Goal: Information Seeking & Learning: Find specific fact

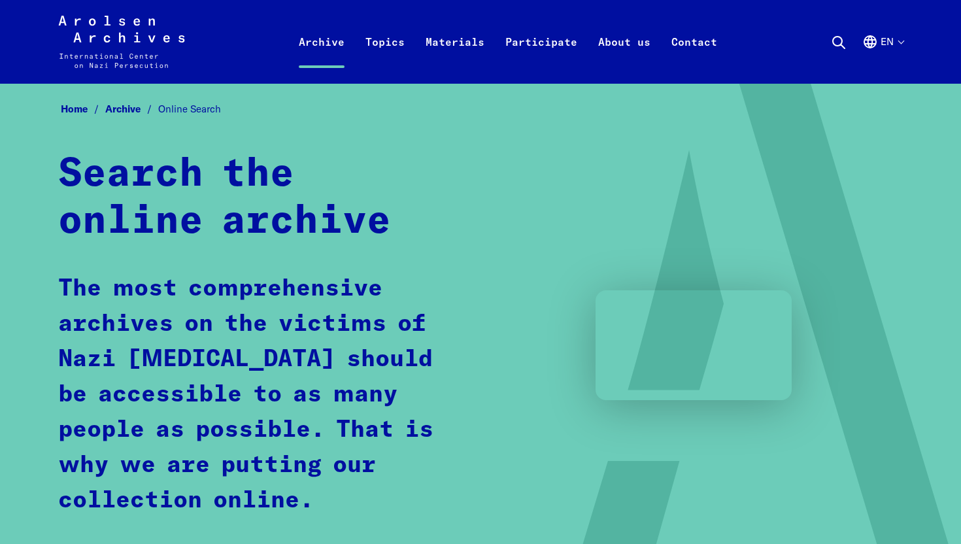
click at [845, 39] on icon at bounding box center [839, 43] width 16 height 16
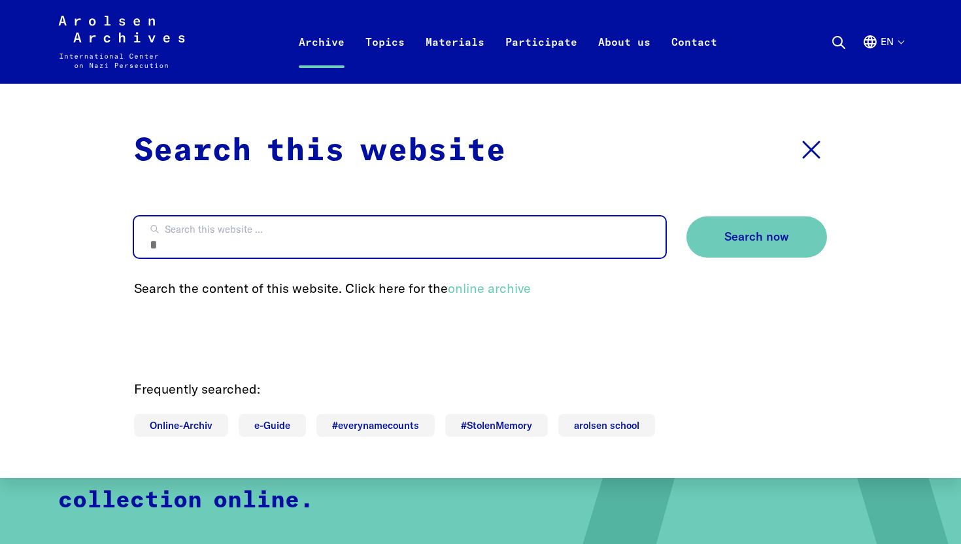
click at [382, 242] on input "Search this website ..." at bounding box center [400, 236] width 532 height 41
type input "*********"
click at [686, 216] on button "Search now" at bounding box center [756, 236] width 141 height 41
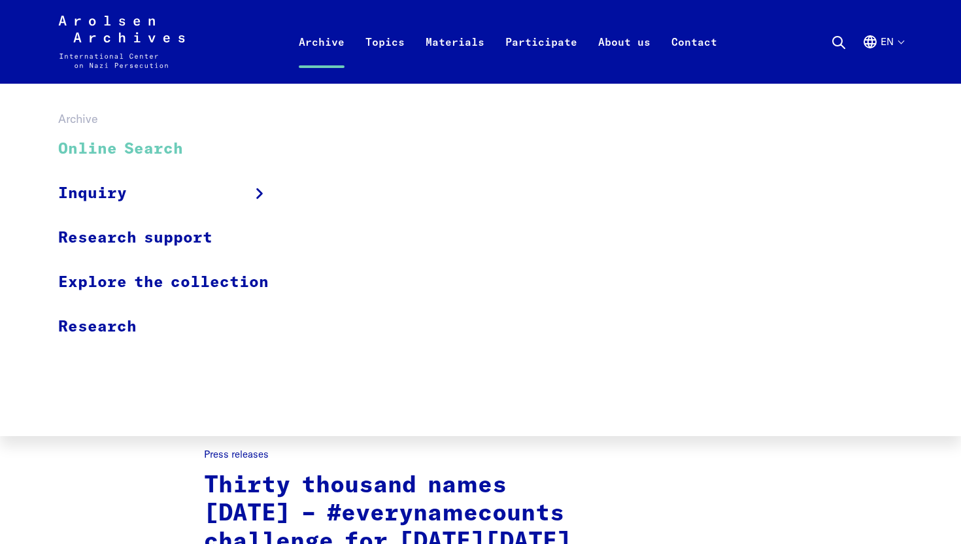
click at [218, 137] on link "Online Search" at bounding box center [172, 149] width 228 height 44
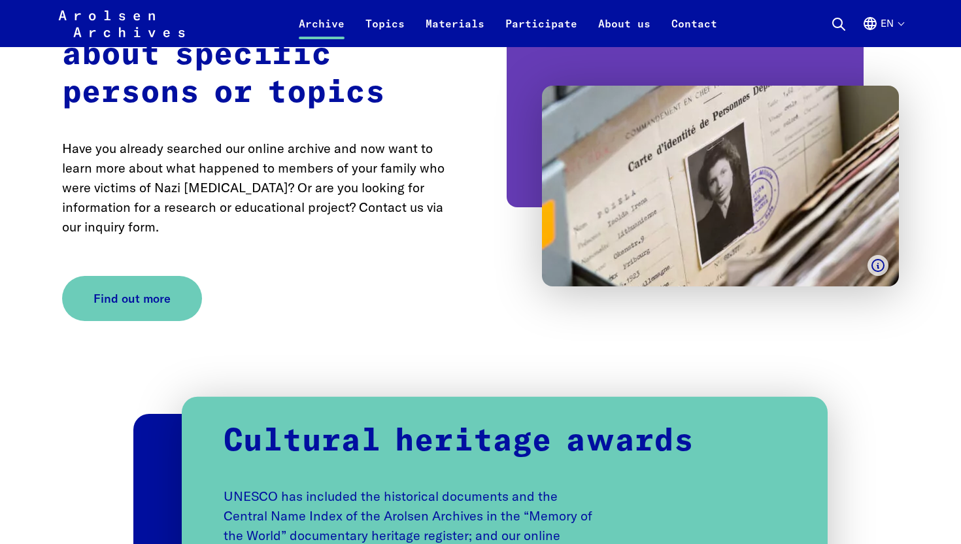
scroll to position [2429, 0]
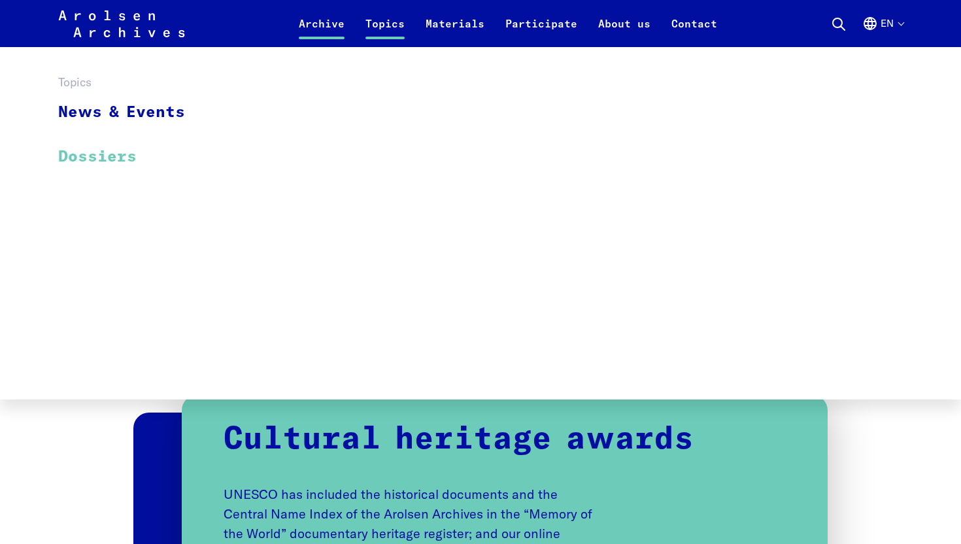
click at [129, 163] on link "Dossiers" at bounding box center [130, 157] width 144 height 44
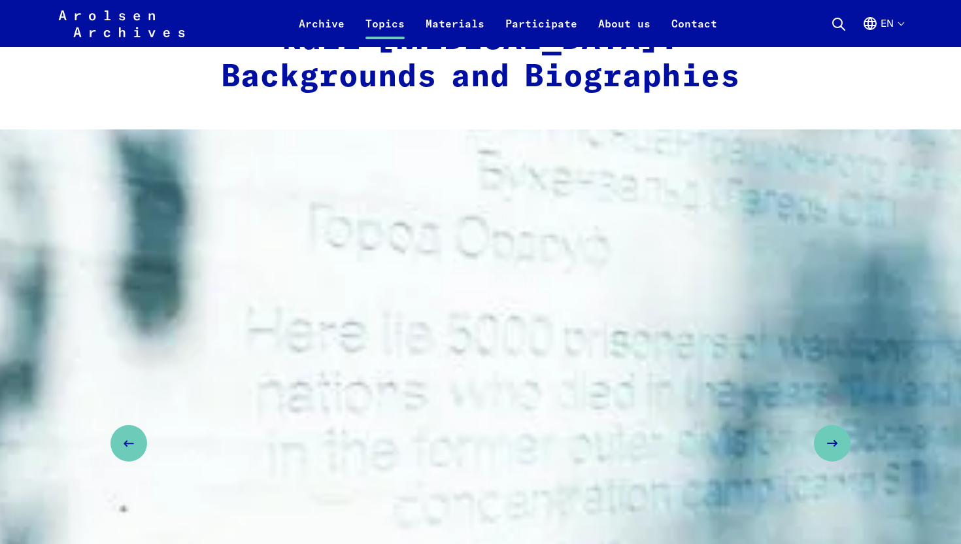
scroll to position [1515, 0]
click at [833, 435] on icon "Next slide" at bounding box center [837, 443] width 16 height 16
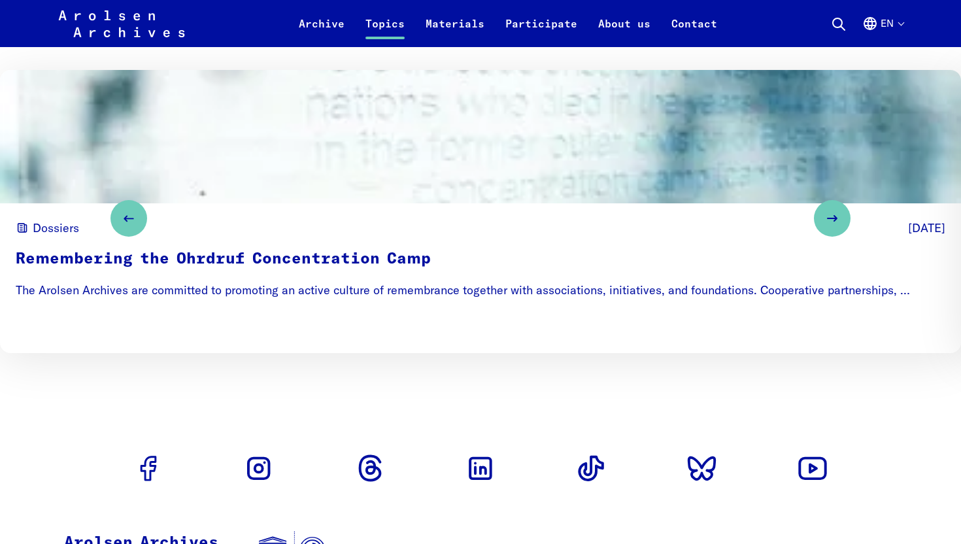
scroll to position [1451, 0]
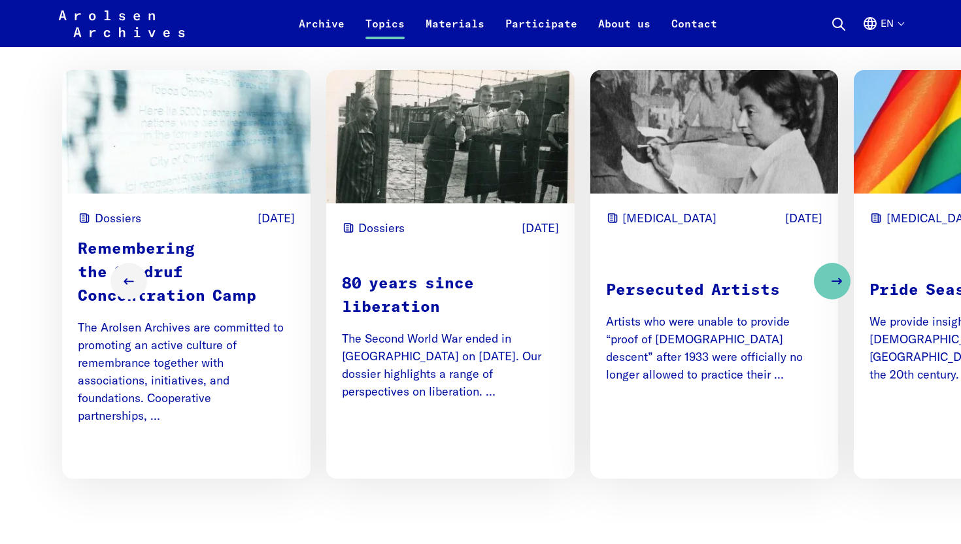
click at [841, 288] on icon "Next slide" at bounding box center [837, 281] width 16 height 16
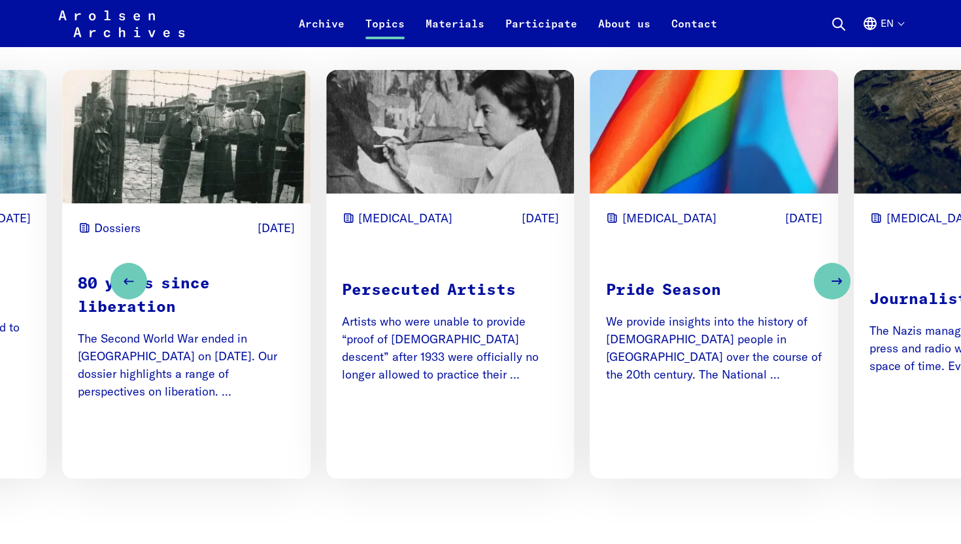
click at [841, 288] on icon "Next slide" at bounding box center [837, 281] width 16 height 16
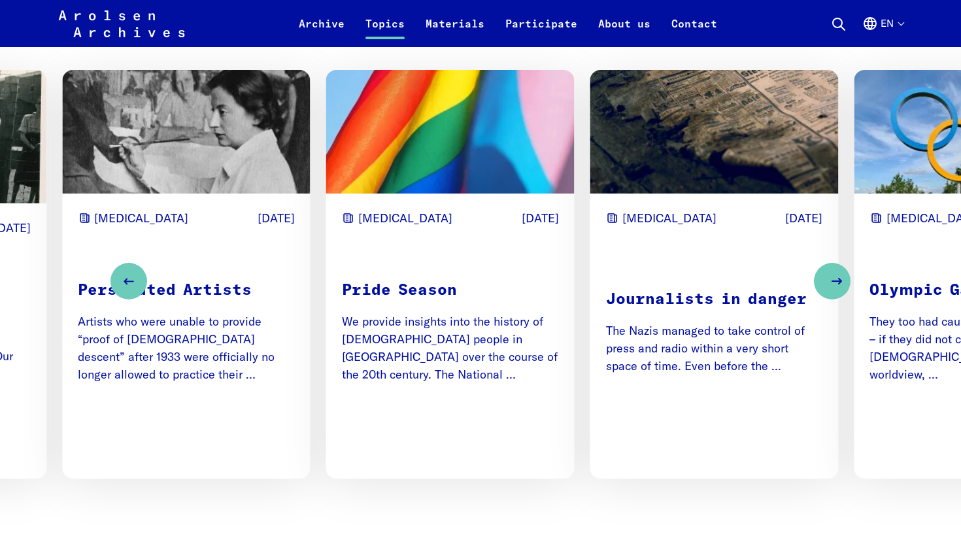
click at [841, 288] on icon "Next slide" at bounding box center [837, 281] width 16 height 16
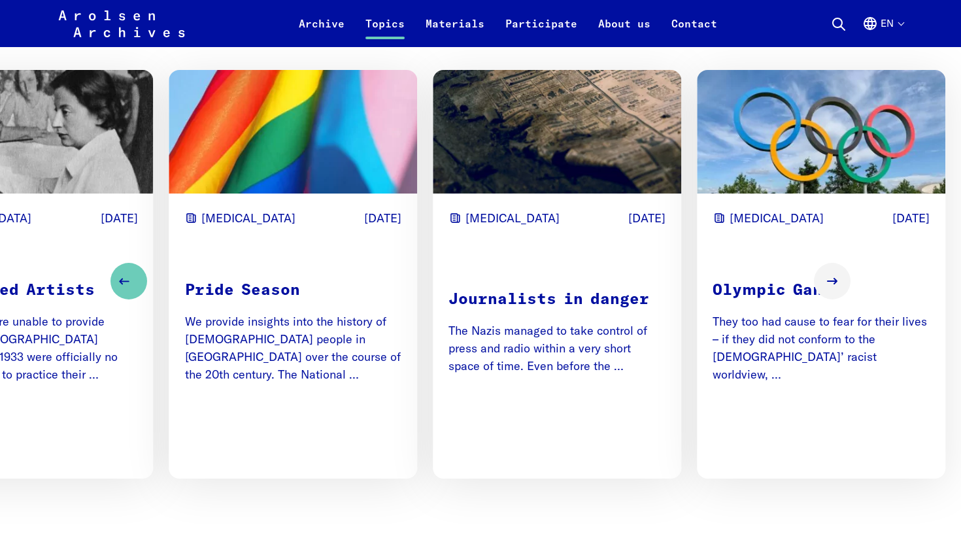
click at [127, 290] on button "Previous slide" at bounding box center [128, 281] width 37 height 37
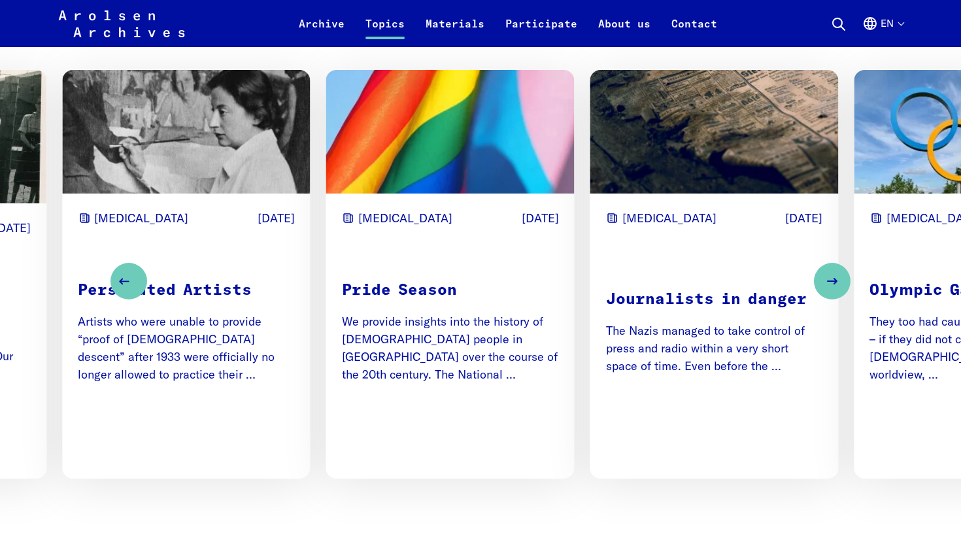
click at [127, 290] on button "Previous slide" at bounding box center [128, 281] width 37 height 37
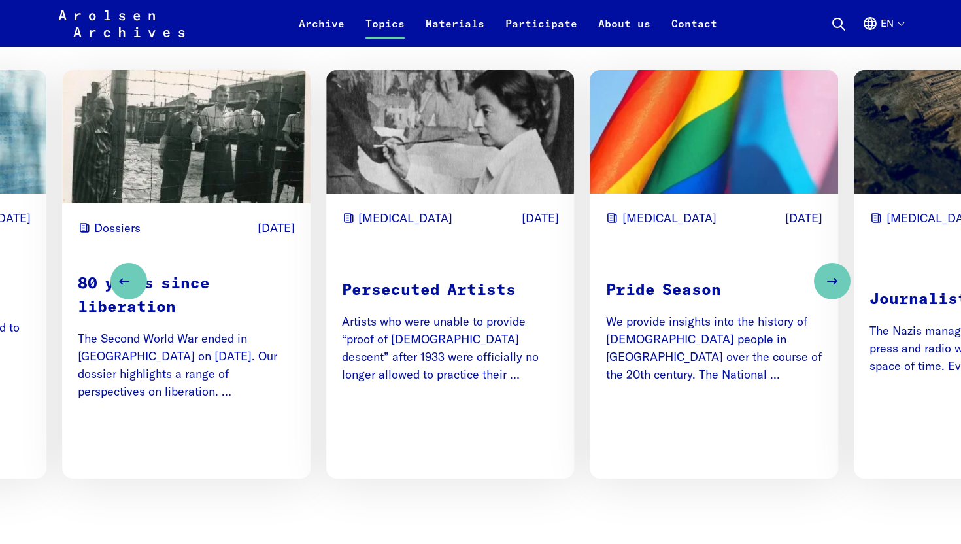
click at [127, 290] on button "Previous slide" at bounding box center [128, 281] width 37 height 37
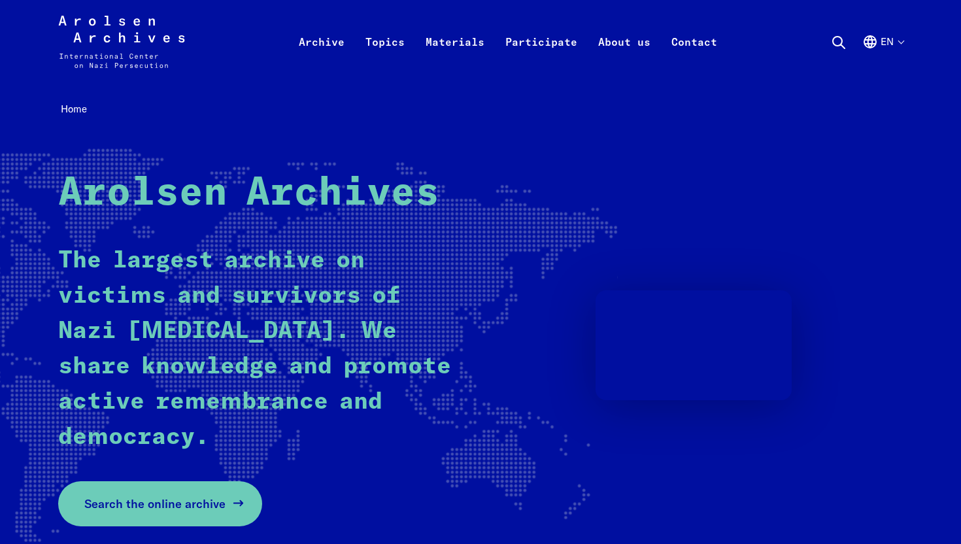
click at [186, 496] on span "Search the online archive" at bounding box center [154, 504] width 141 height 18
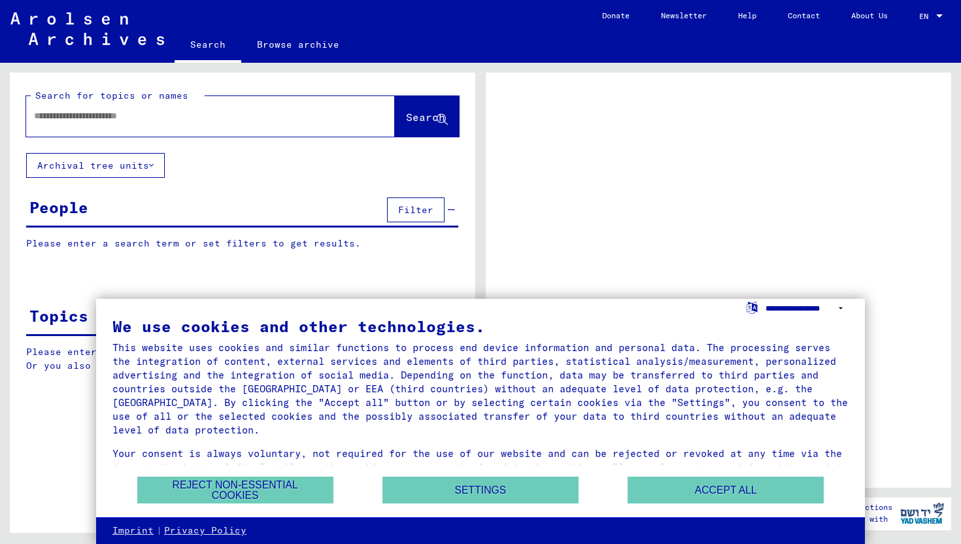
click at [842, 313] on select "**********" at bounding box center [807, 308] width 83 height 19
click at [749, 493] on button "Accept all" at bounding box center [726, 490] width 196 height 27
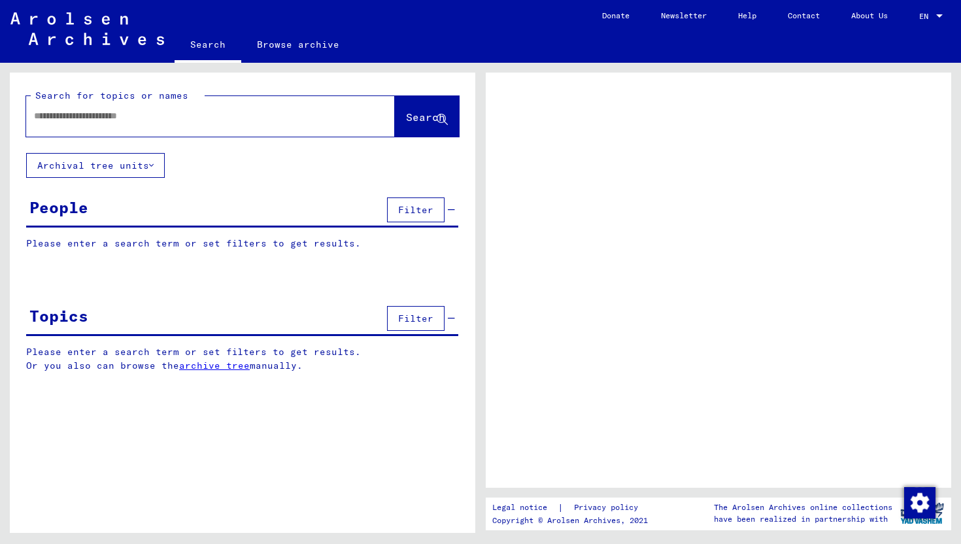
click at [222, 127] on div at bounding box center [194, 115] width 337 height 29
click at [200, 118] on input "text" at bounding box center [199, 116] width 330 height 14
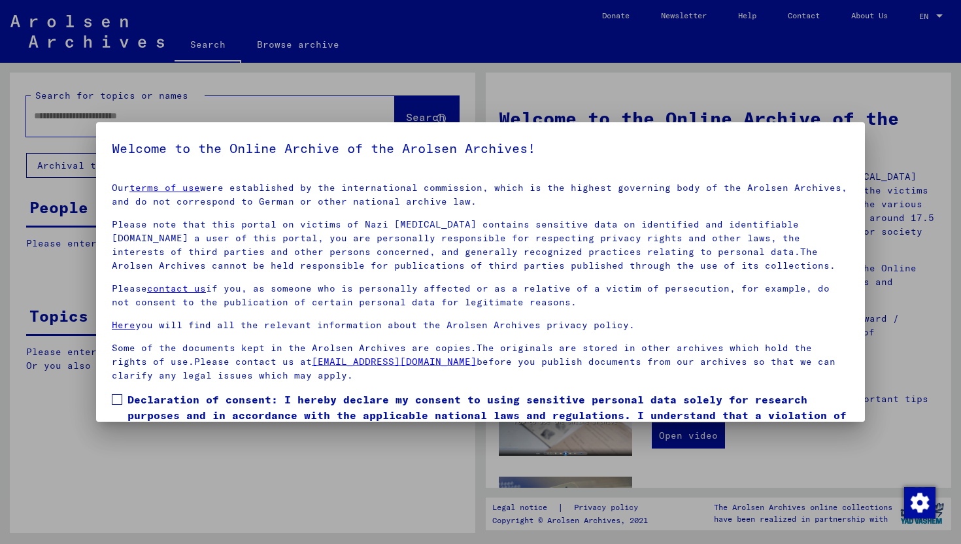
click at [122, 396] on label "Declaration of consent: I hereby declare my consent to using sensitive personal…" at bounding box center [480, 415] width 737 height 47
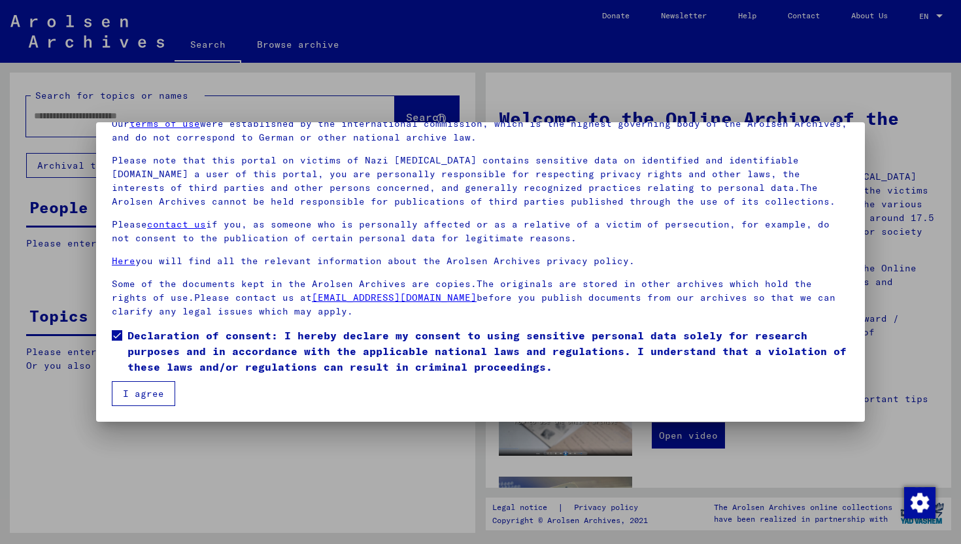
click at [150, 387] on button "I agree" at bounding box center [143, 393] width 63 height 25
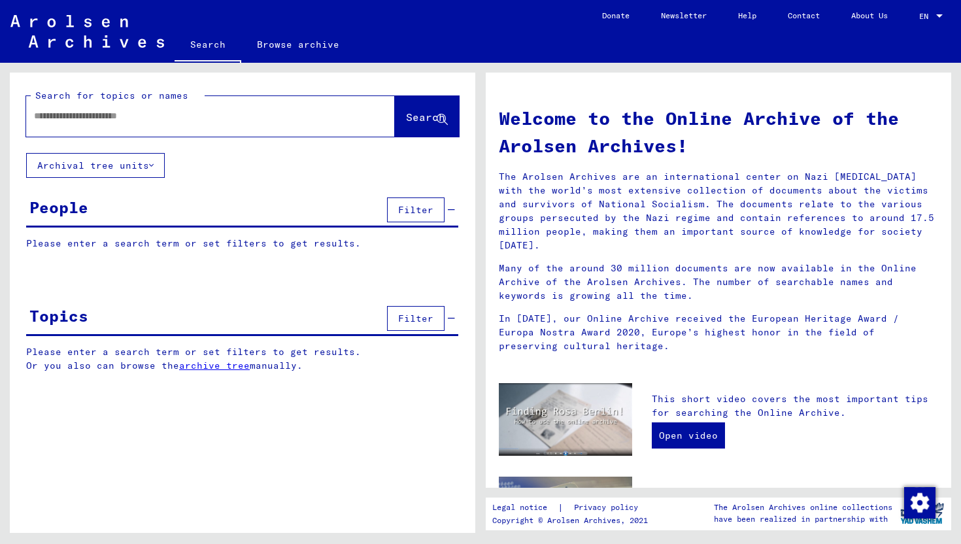
click at [170, 114] on input "text" at bounding box center [195, 116] width 322 height 14
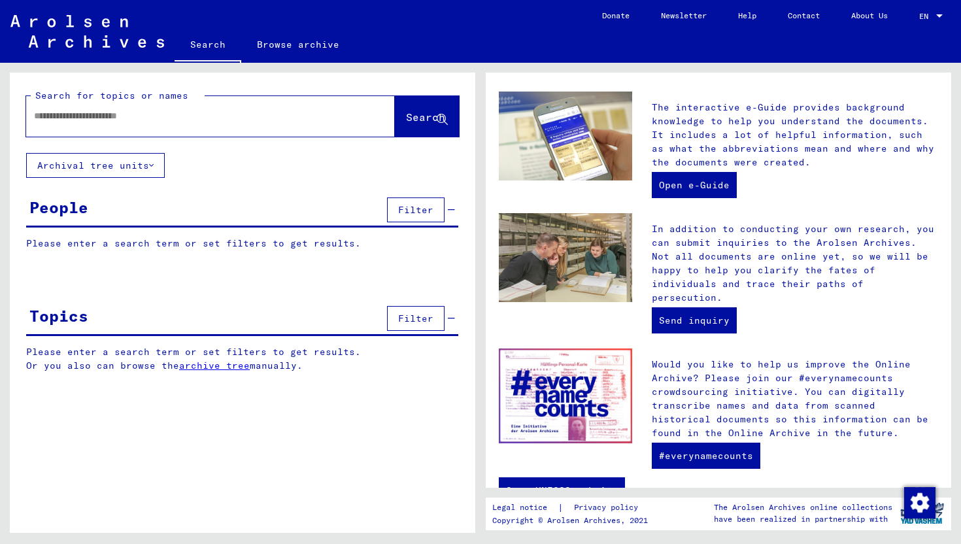
scroll to position [401, 0]
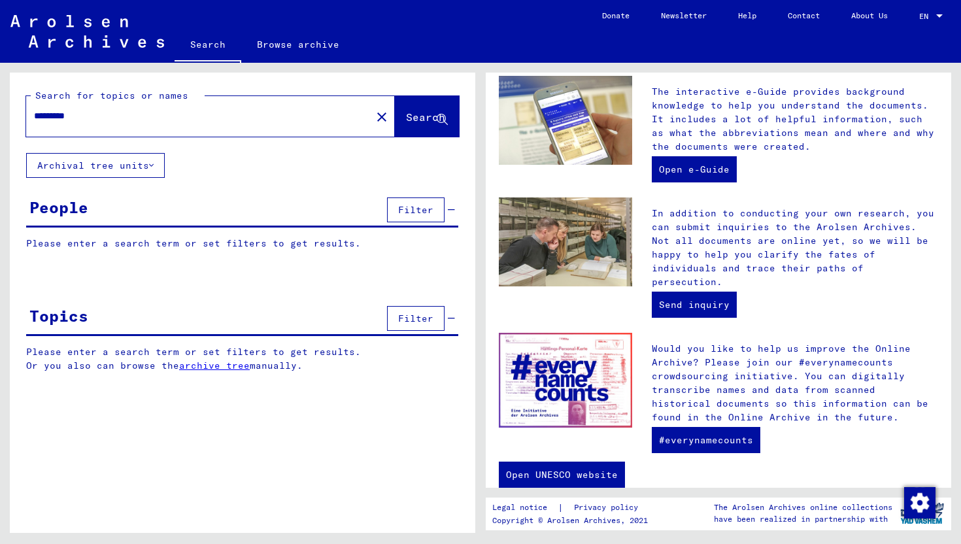
type input "*********"
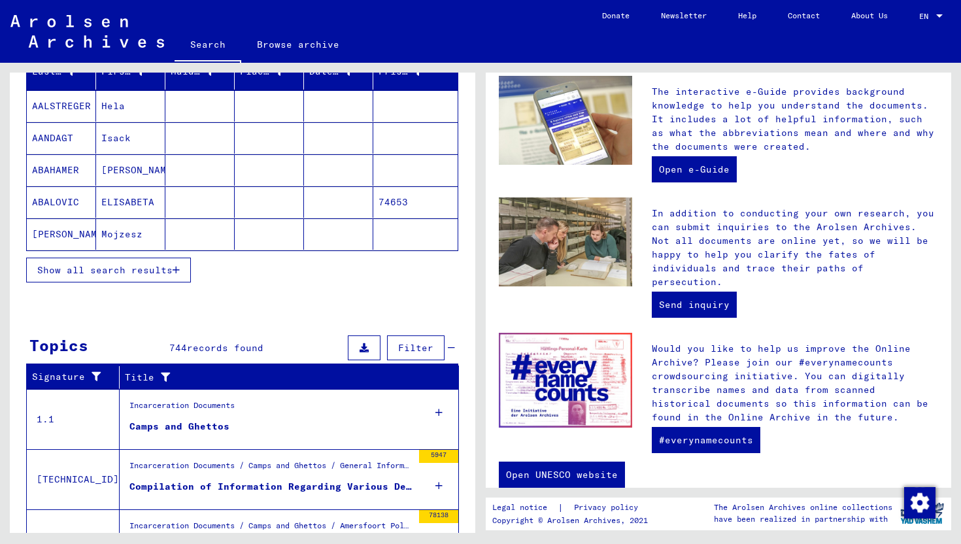
scroll to position [172, 0]
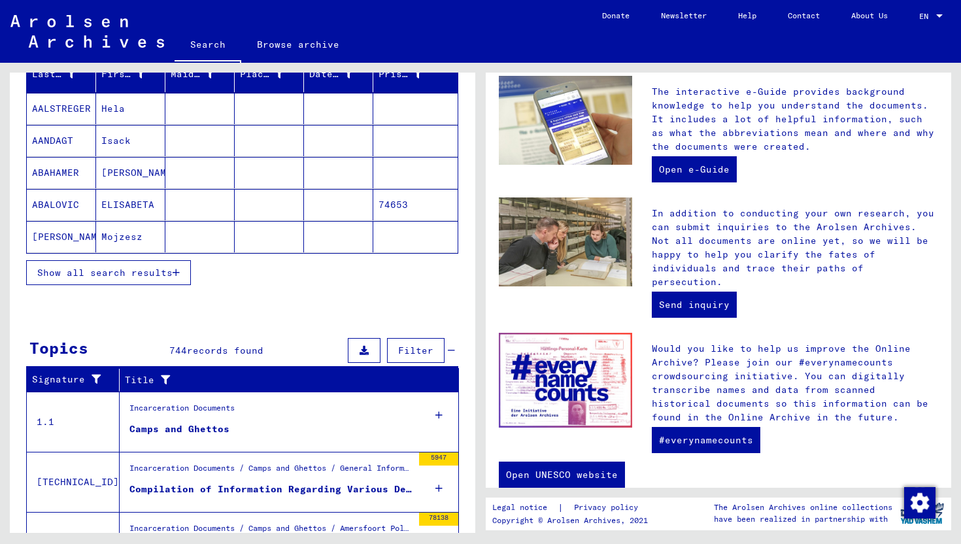
click at [157, 435] on div "Camps and Ghettos" at bounding box center [179, 429] width 100 height 14
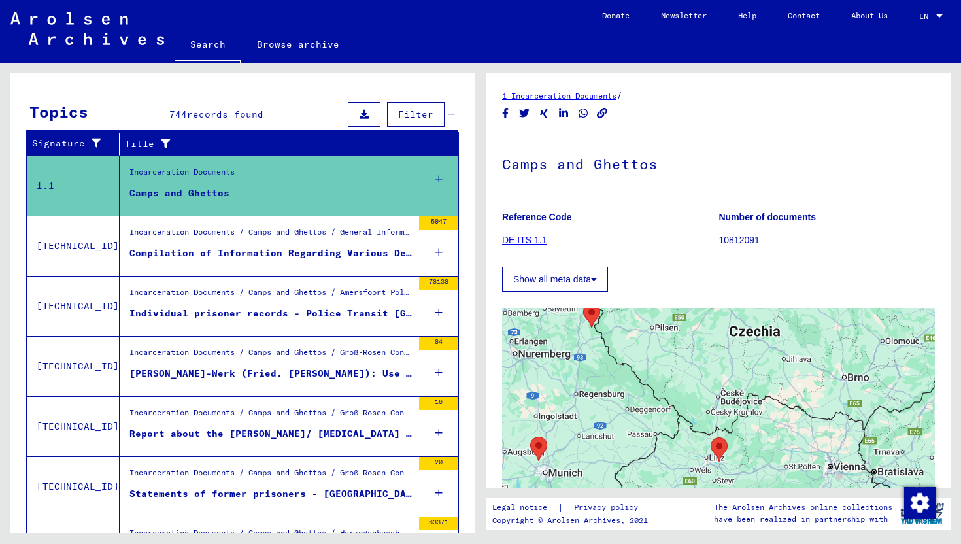
click at [583, 282] on button "Show all meta data" at bounding box center [555, 279] width 106 height 25
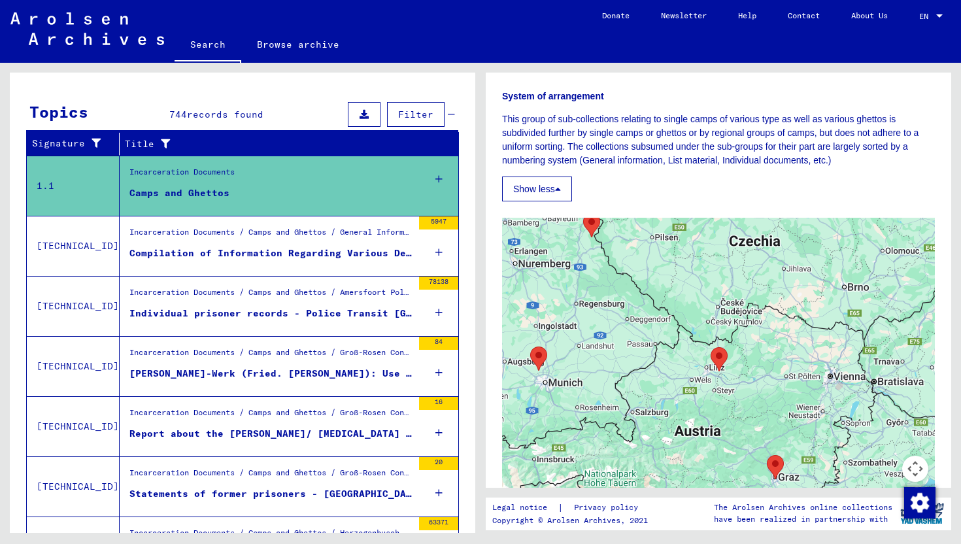
scroll to position [611, 0]
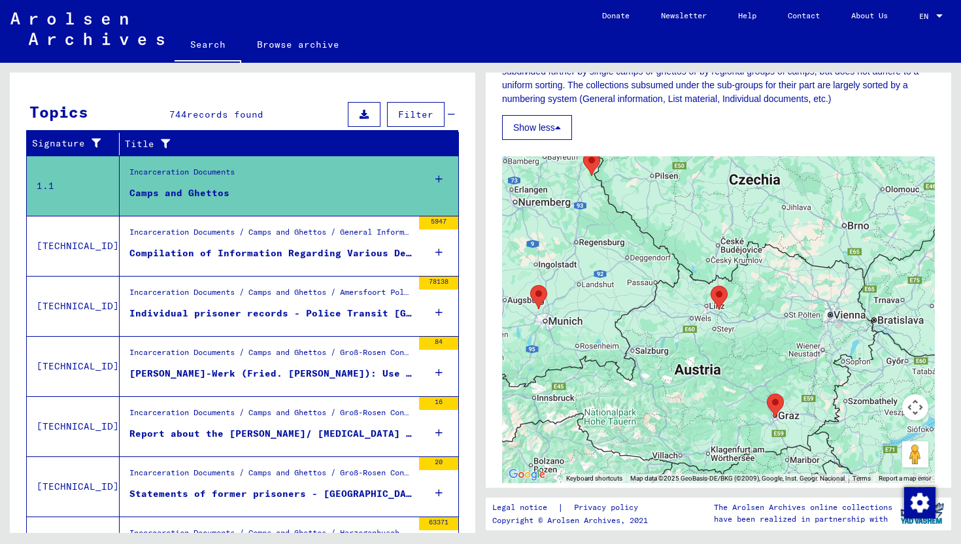
click at [711, 286] on area "Mauthausen Concentration Camp" at bounding box center [711, 286] width 0 height 0
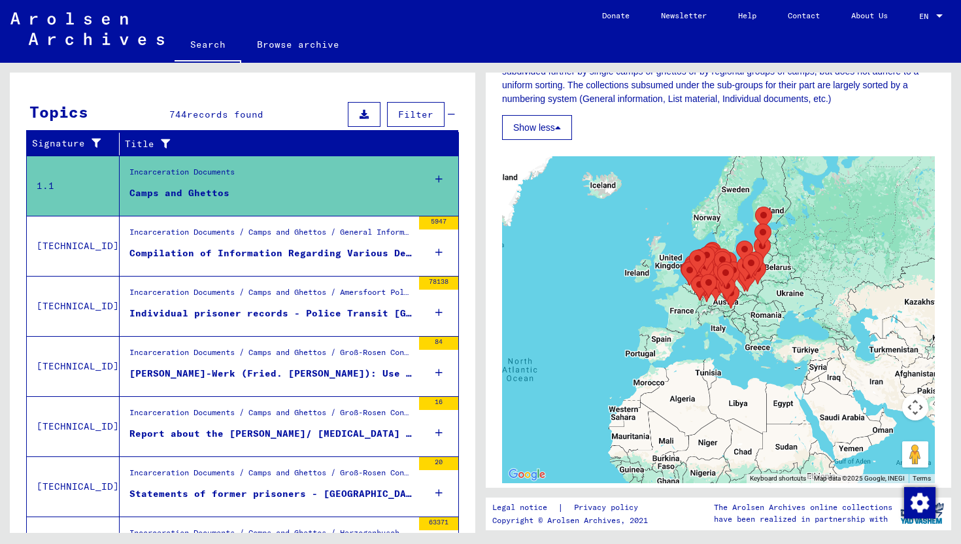
click at [734, 290] on img "Labor reformatory camp Liebenau (Internment Camp Liebenau)" at bounding box center [730, 296] width 17 height 24
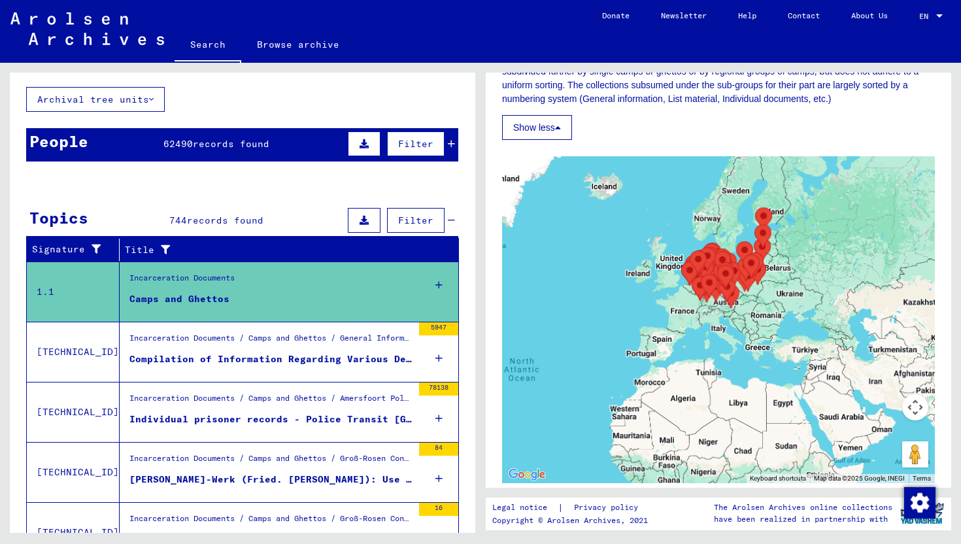
scroll to position [61, 0]
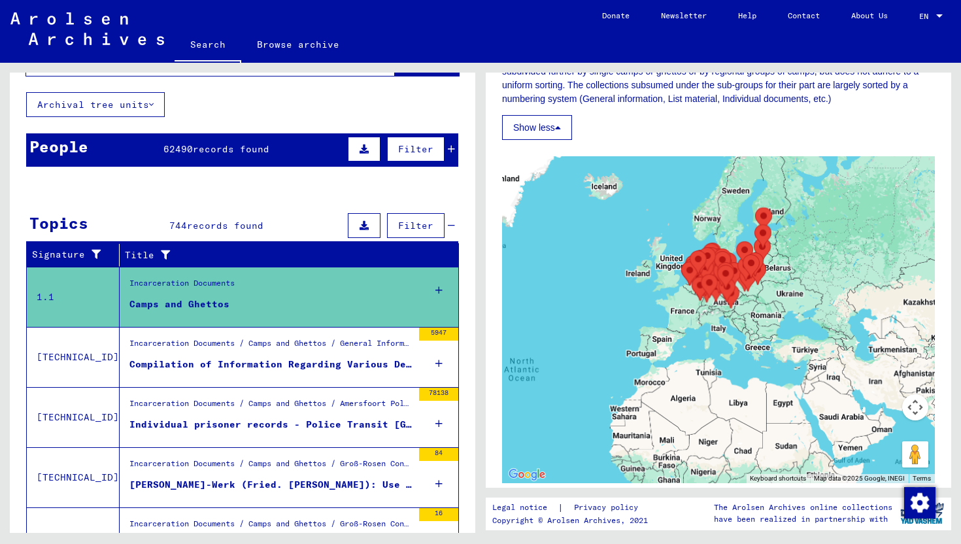
click at [177, 358] on div "Compilation of Information Regarding Various Detention Sites and Camps" at bounding box center [270, 365] width 283 height 14
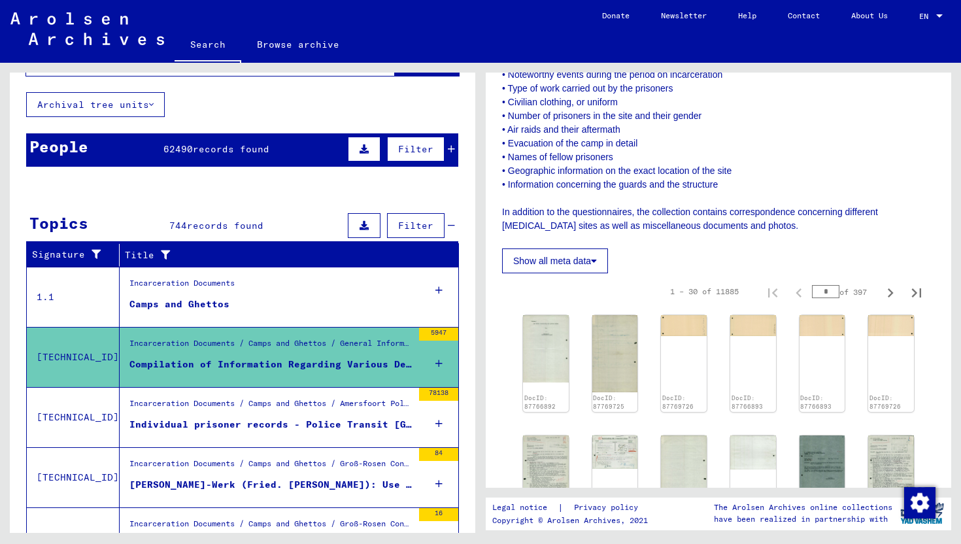
scroll to position [311, 0]
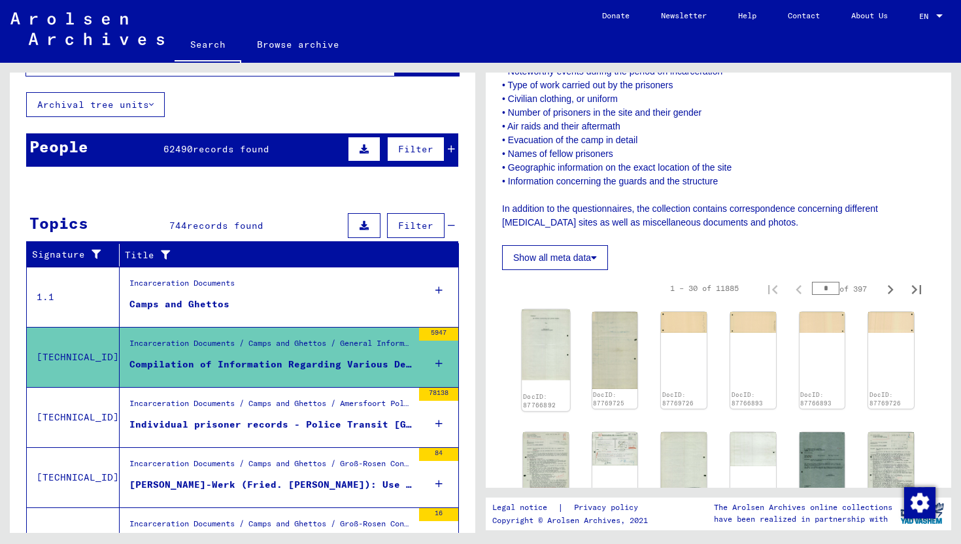
click at [552, 361] on img at bounding box center [546, 345] width 48 height 71
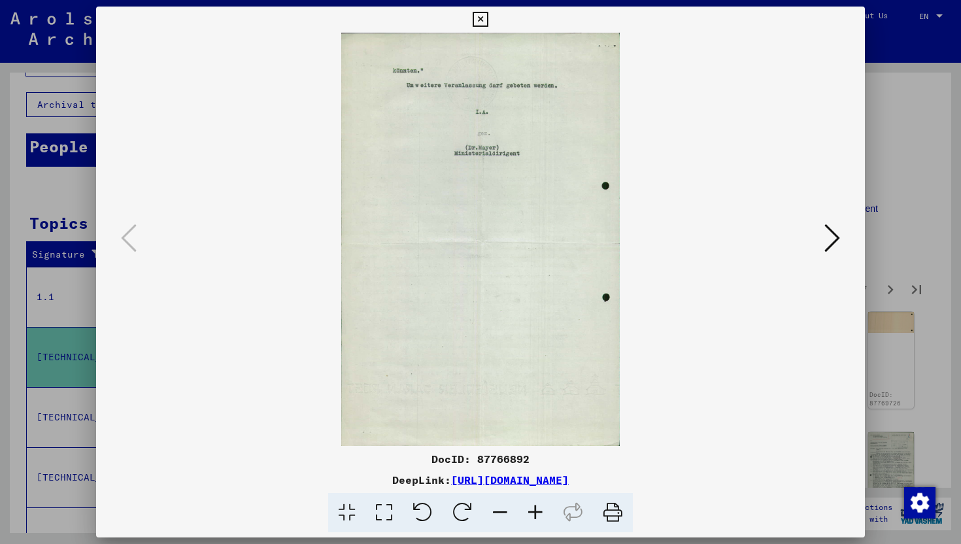
click at [485, 17] on icon at bounding box center [480, 20] width 15 height 16
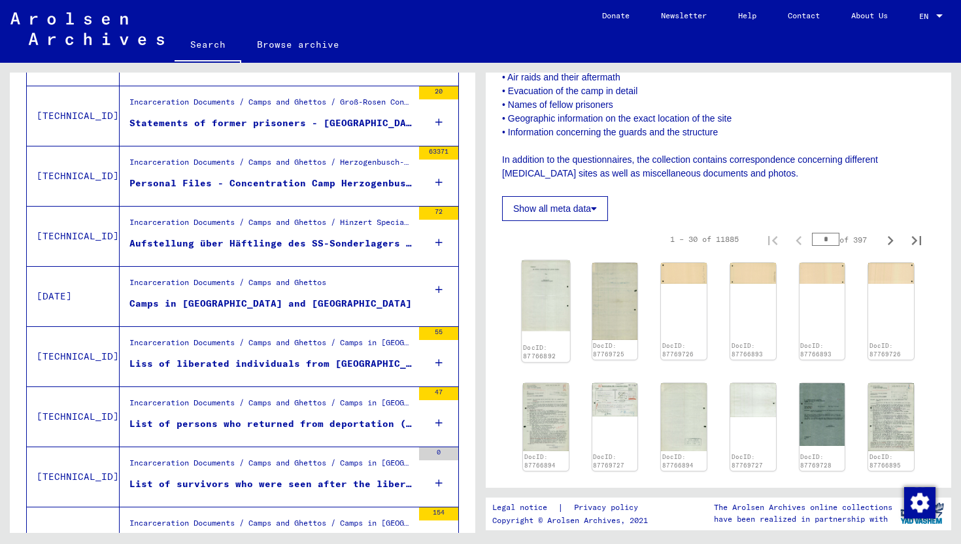
scroll to position [360, 0]
click at [547, 399] on img at bounding box center [546, 415] width 48 height 71
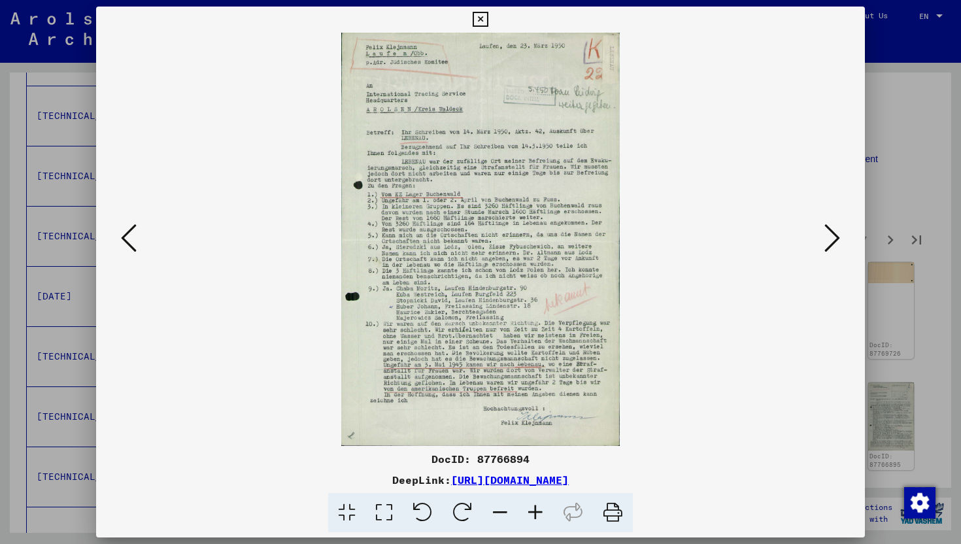
click at [478, 13] on icon at bounding box center [480, 20] width 15 height 16
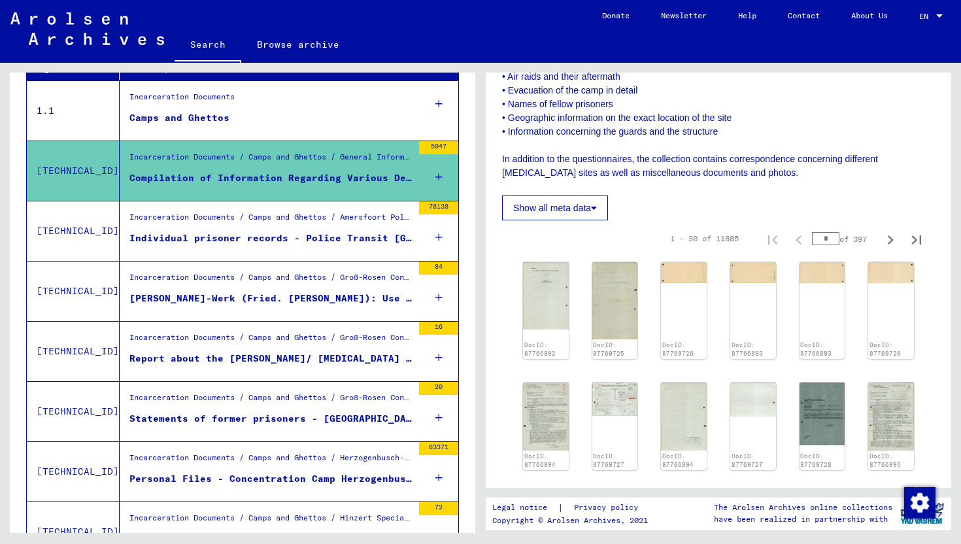
scroll to position [239, 0]
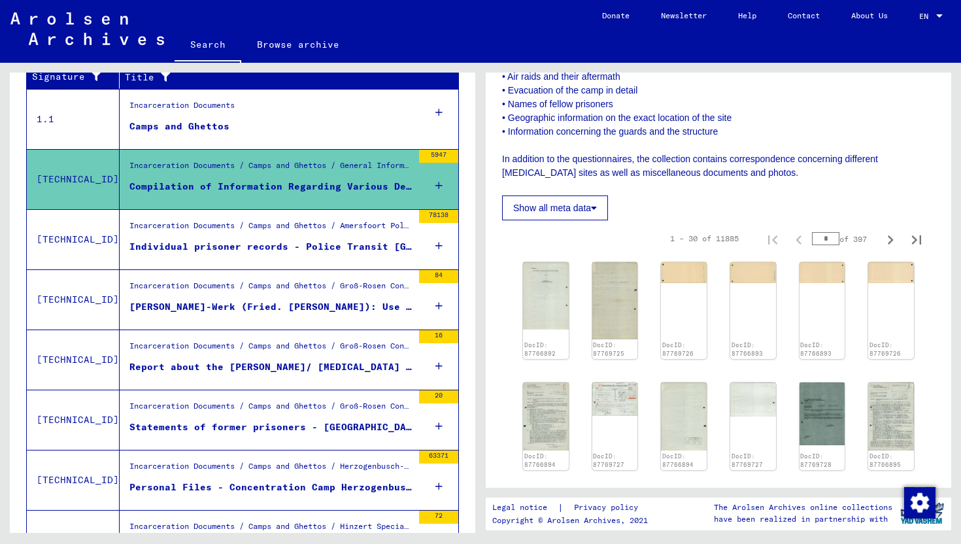
click at [290, 248] on div "Individual prisoner records - Police Transit [GEOGRAPHIC_DATA]" at bounding box center [270, 247] width 283 height 14
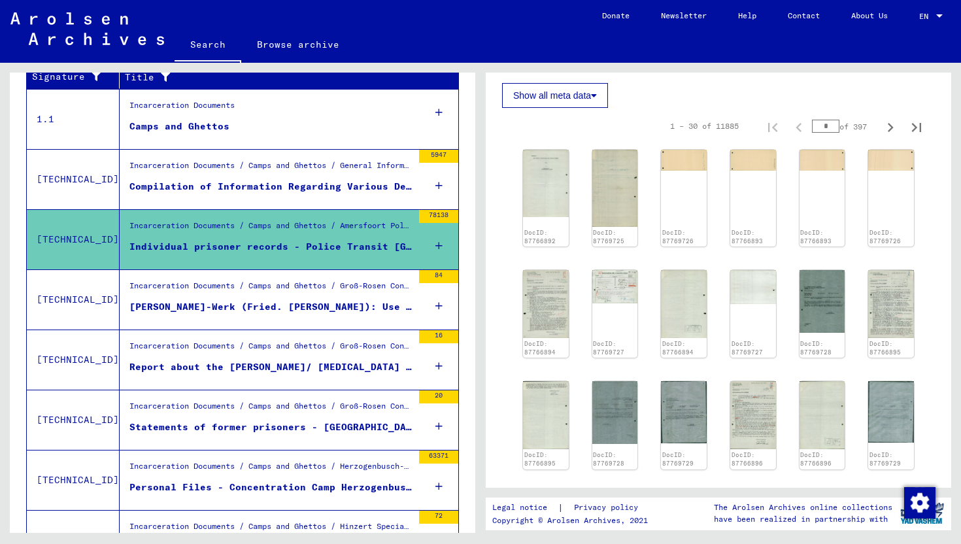
scroll to position [341, 0]
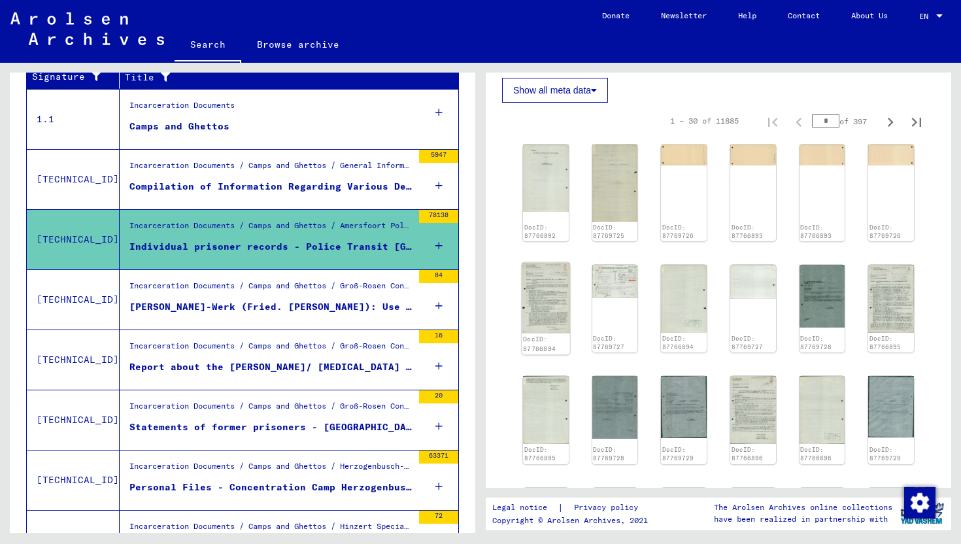
click at [538, 324] on img at bounding box center [546, 298] width 48 height 71
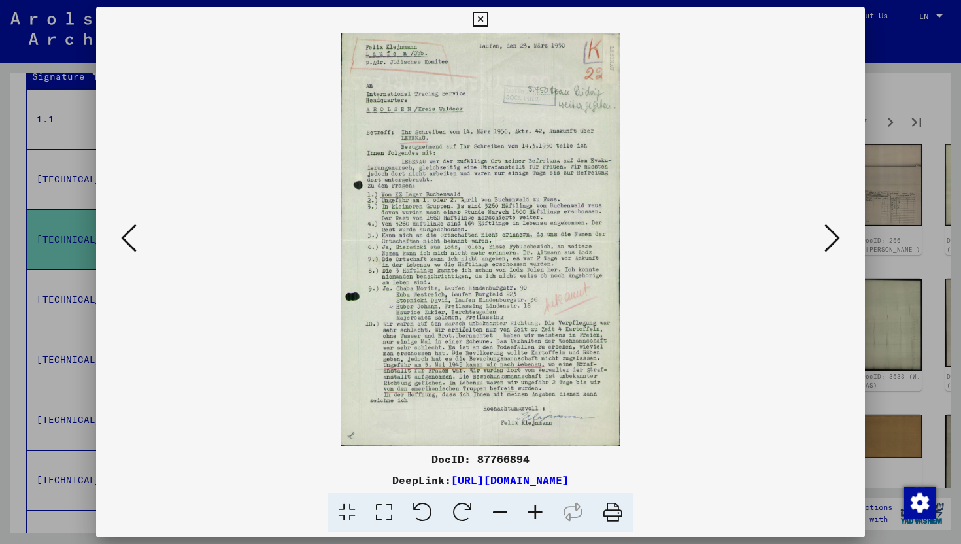
click at [387, 211] on img at bounding box center [481, 239] width 680 height 413
drag, startPoint x: 382, startPoint y: 182, endPoint x: 417, endPoint y: 192, distance: 36.6
click at [417, 192] on img at bounding box center [481, 239] width 680 height 413
drag, startPoint x: 370, startPoint y: 165, endPoint x: 441, endPoint y: 175, distance: 72.0
click at [441, 175] on img at bounding box center [481, 239] width 680 height 413
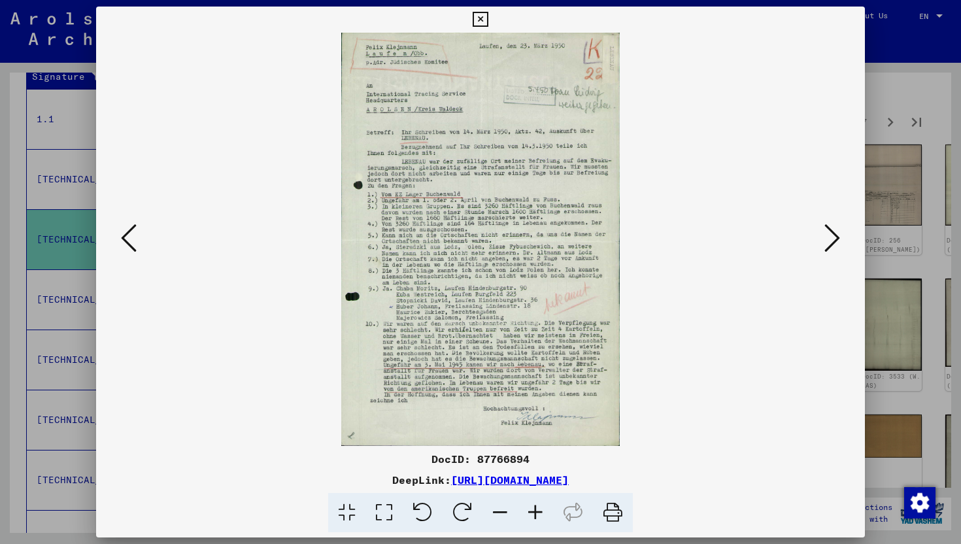
click at [524, 480] on link "[URL][DOMAIN_NAME]" at bounding box center [510, 479] width 118 height 13
click at [476, 14] on icon at bounding box center [480, 20] width 15 height 16
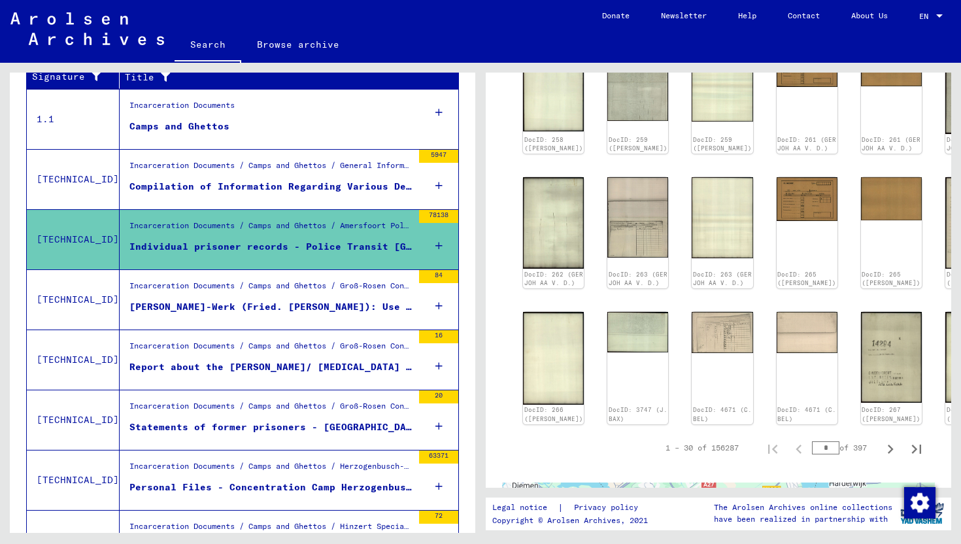
scroll to position [713, 0]
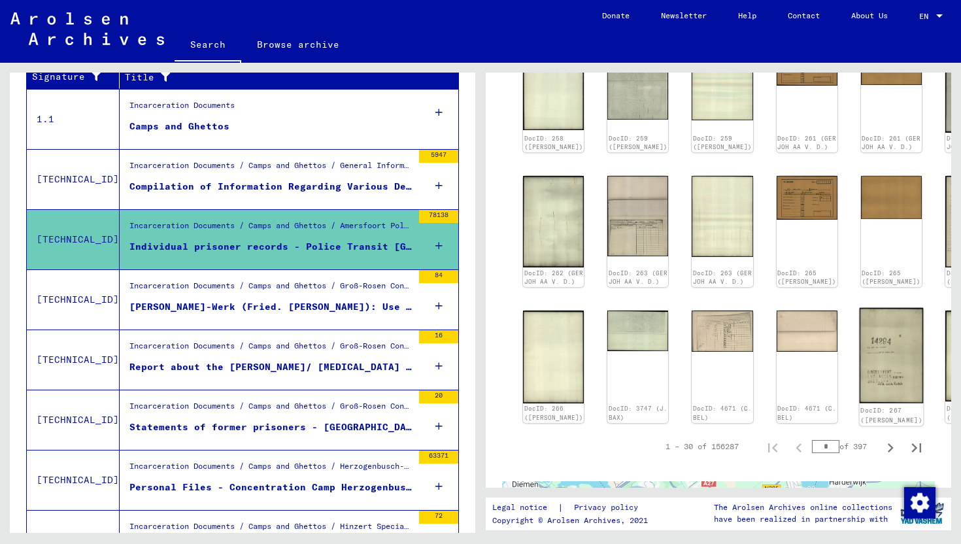
click at [860, 407] on link "DocID: 267 ([PERSON_NAME])" at bounding box center [891, 415] width 62 height 17
